Goal: Register for event/course

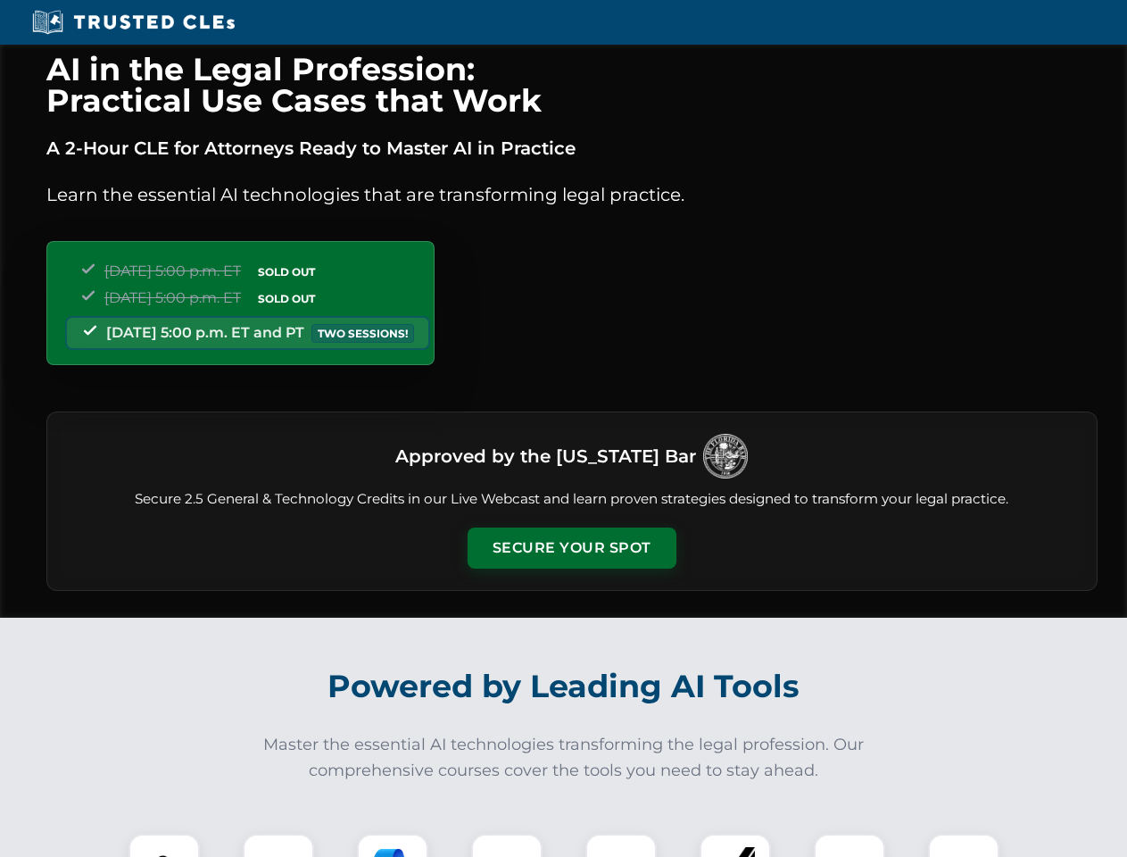
click at [571, 548] on button "Secure Your Spot" at bounding box center [572, 548] width 209 height 41
click at [164, 845] on img at bounding box center [164, 870] width 52 height 52
